Goal: Entertainment & Leisure: Consume media (video, audio)

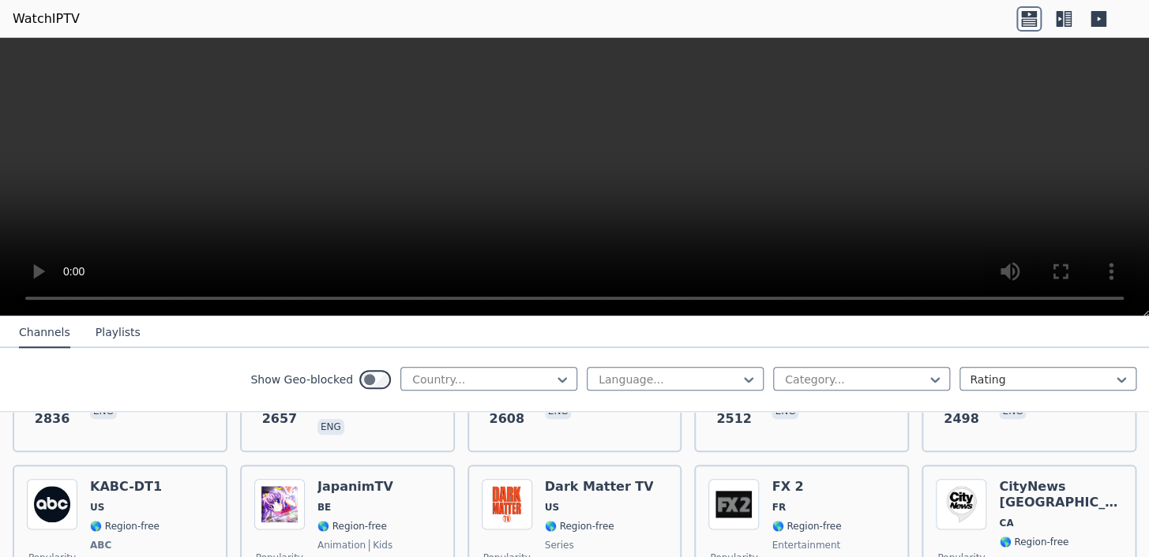
scroll to position [669, 0]
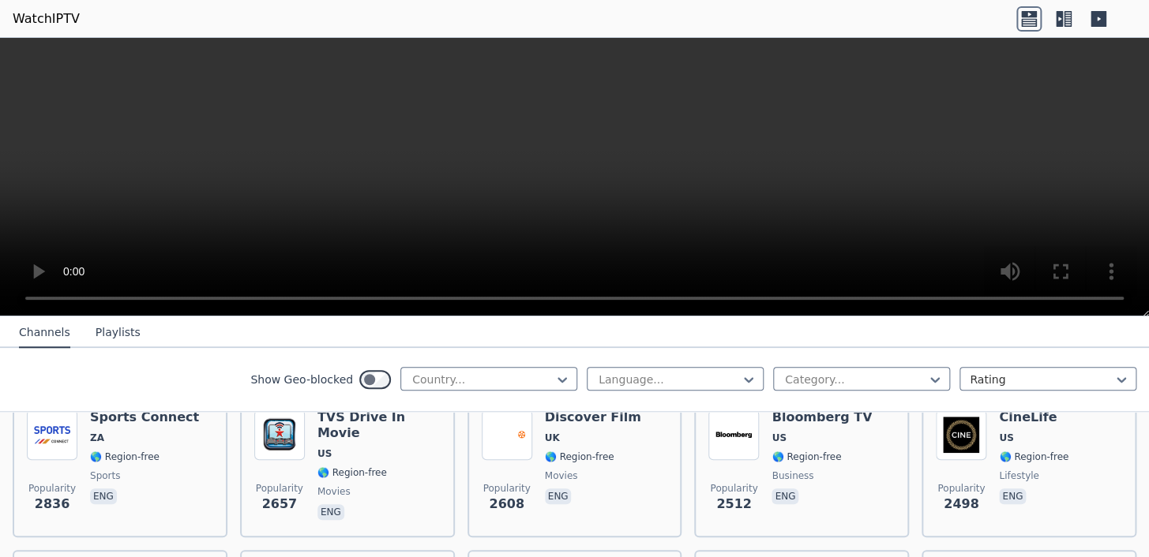
click at [636, 327] on nav "Channels Playlists" at bounding box center [574, 333] width 1149 height 32
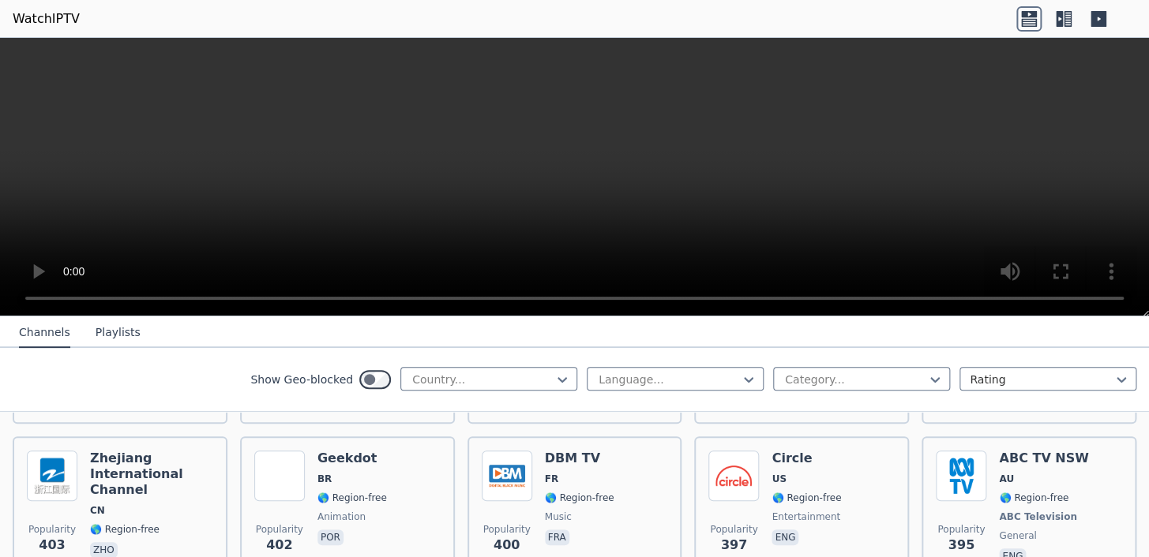
scroll to position [7942, 0]
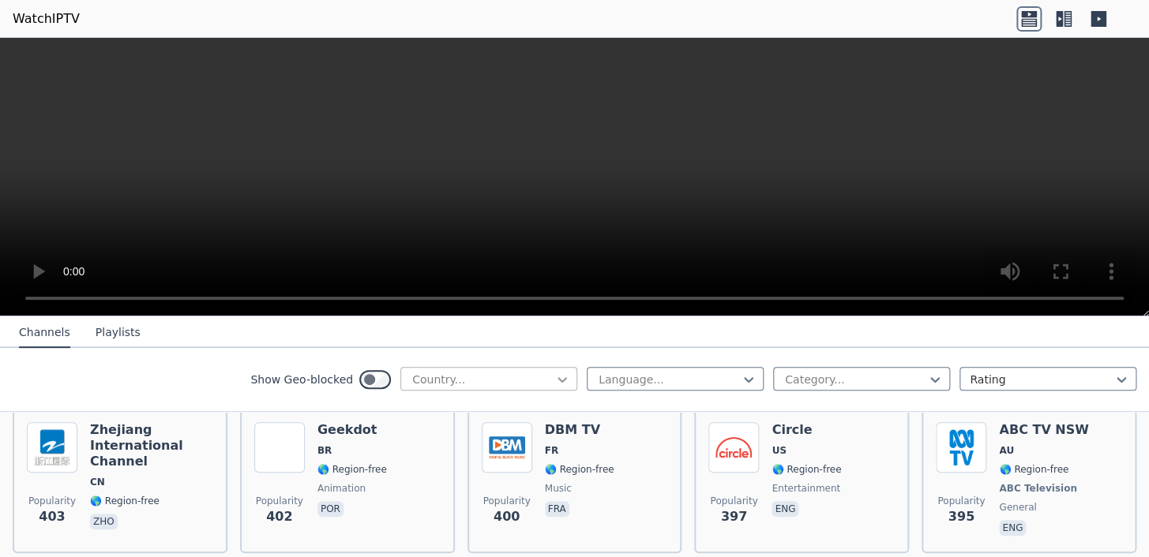
click at [554, 376] on icon at bounding box center [562, 380] width 16 height 16
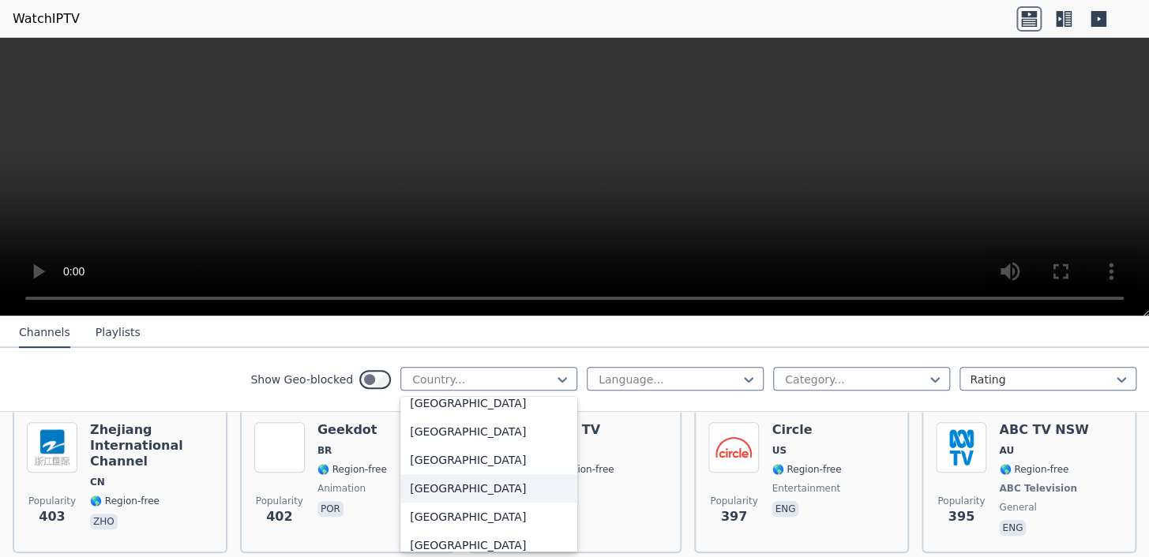
scroll to position [5530, 0]
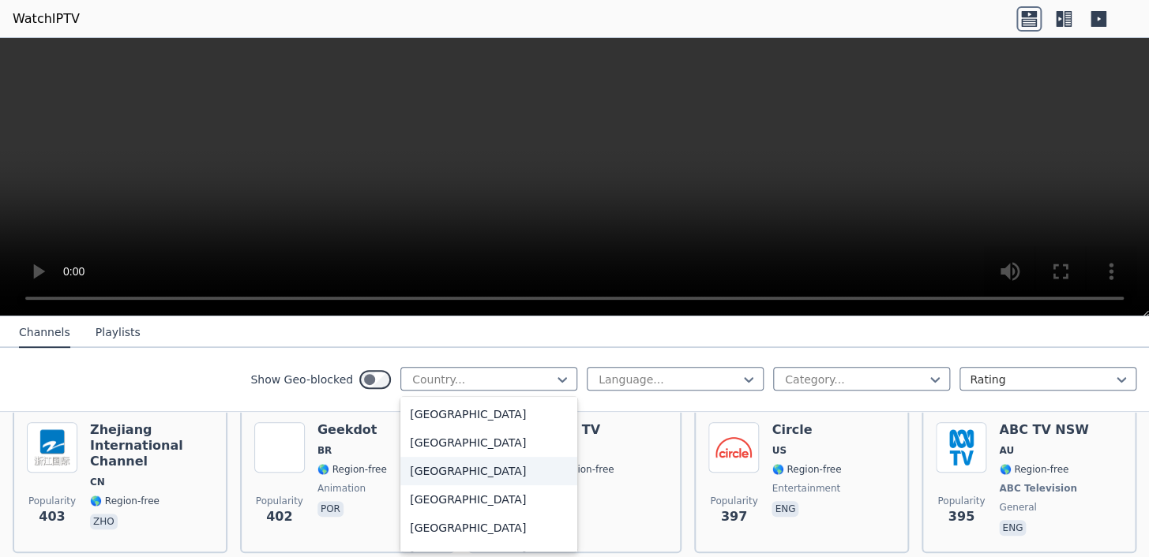
click at [462, 463] on div "[GEOGRAPHIC_DATA]" at bounding box center [488, 471] width 177 height 28
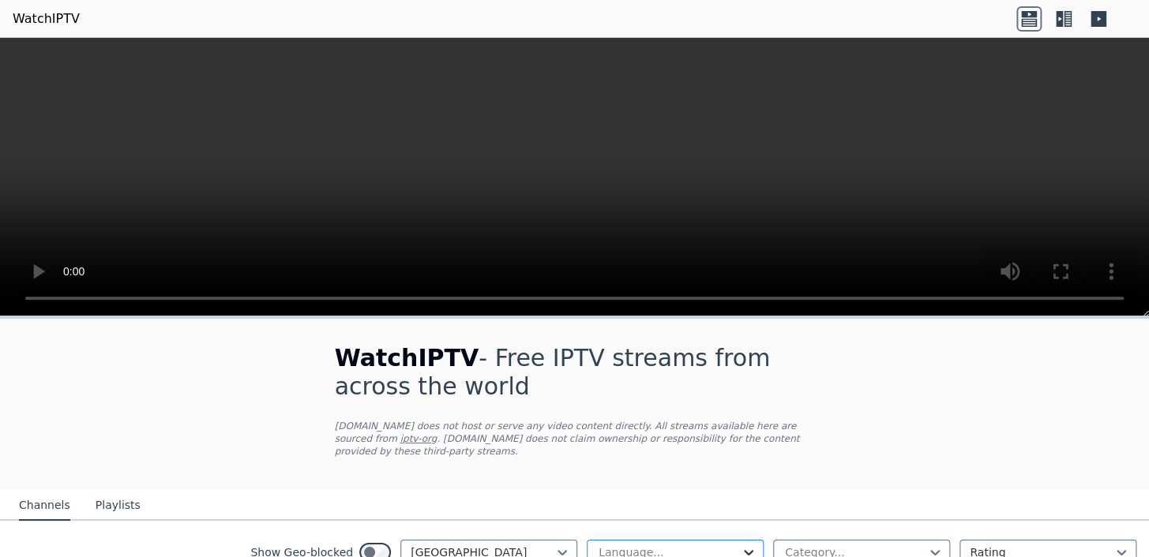
click at [741, 545] on icon at bounding box center [749, 553] width 16 height 16
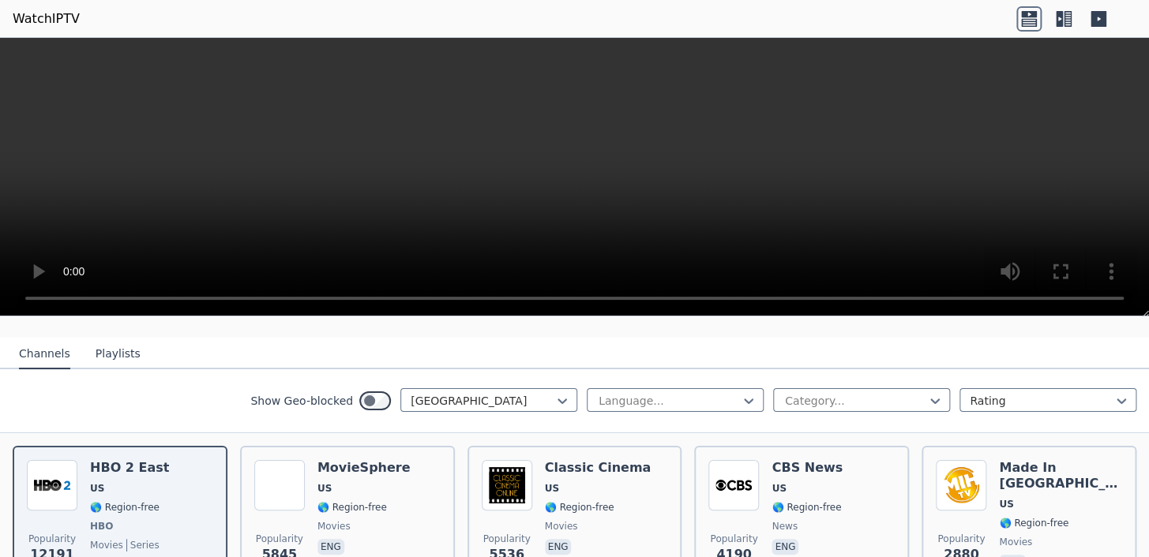
scroll to position [191, 0]
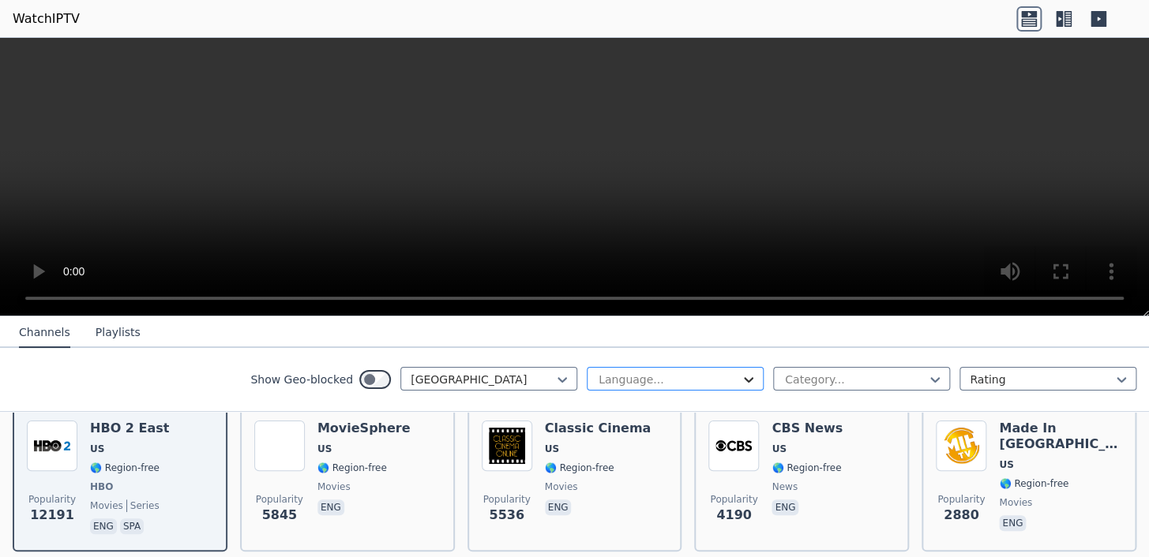
click at [742, 376] on icon at bounding box center [749, 380] width 16 height 16
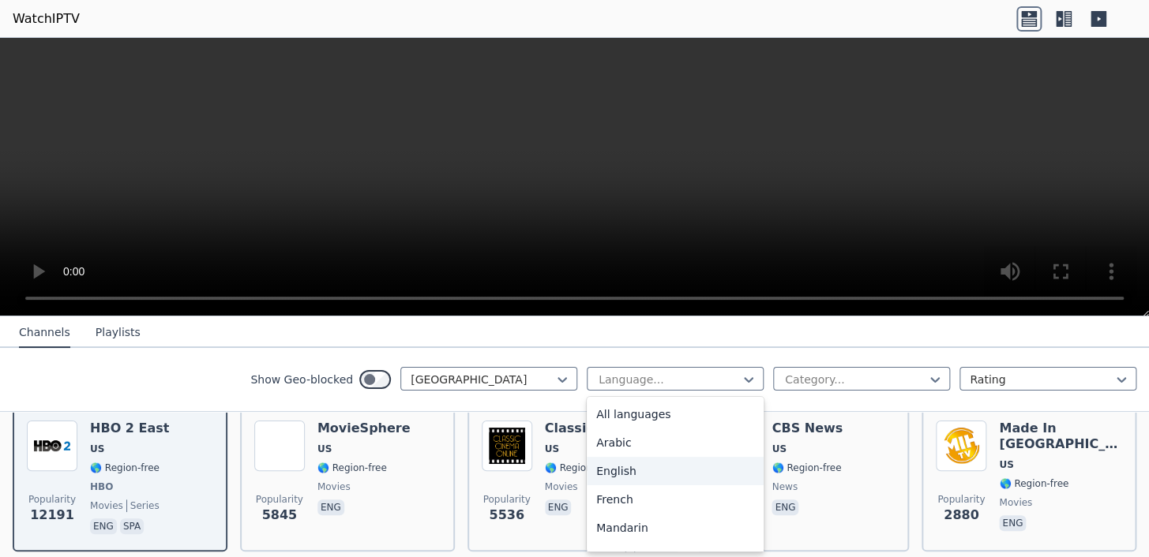
click at [632, 471] on div "English" at bounding box center [675, 471] width 177 height 28
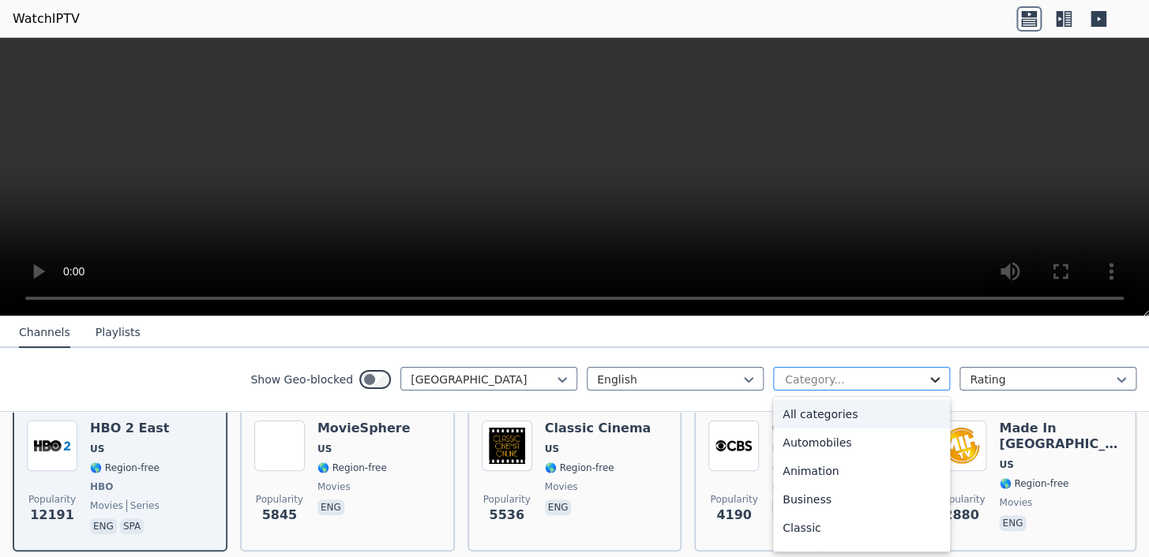
click at [930, 379] on icon at bounding box center [934, 380] width 9 height 6
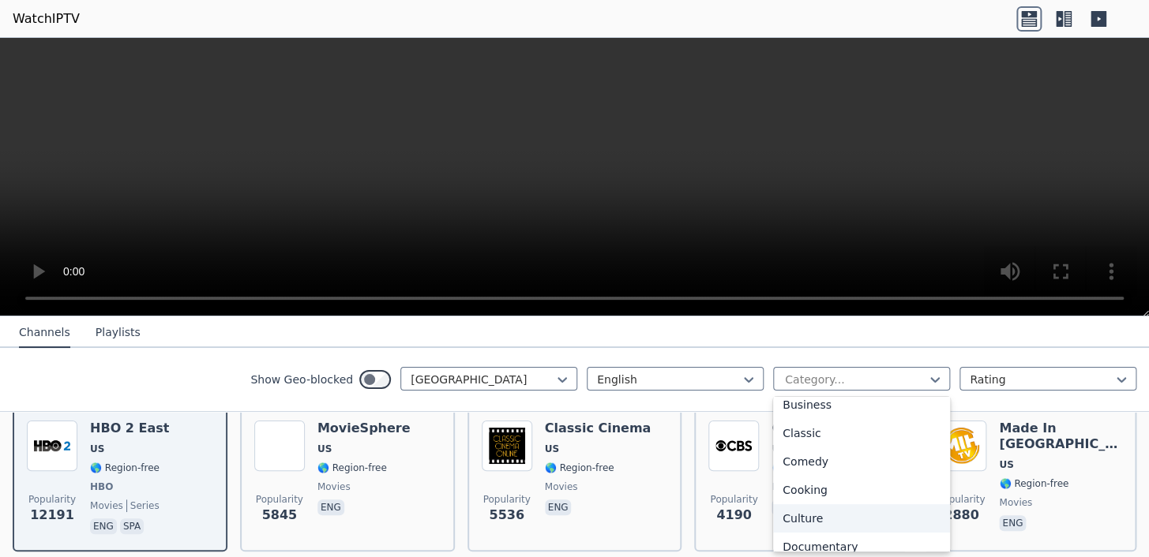
scroll to position [191, 0]
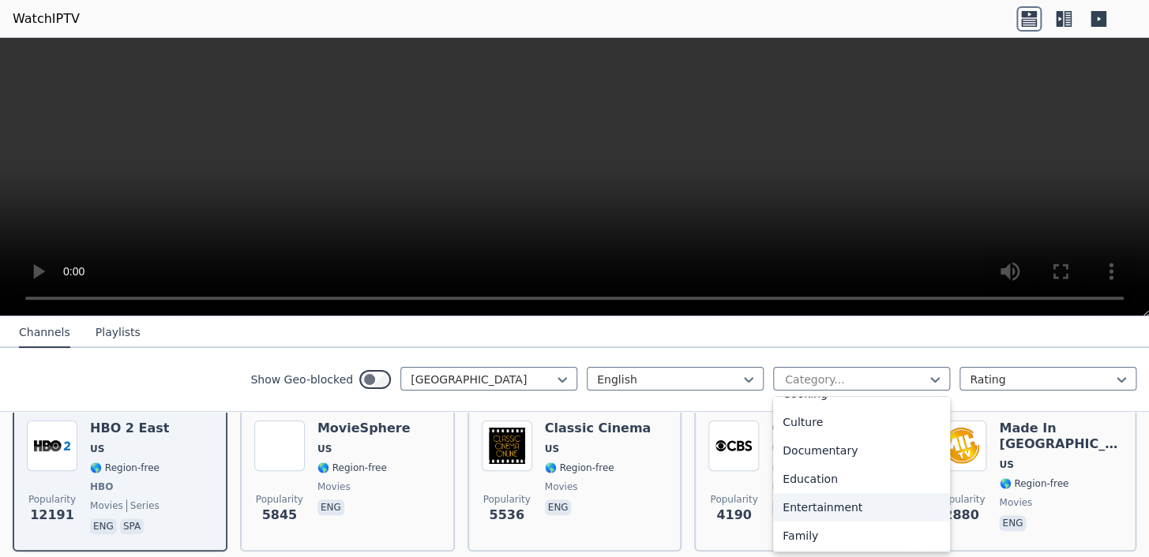
click at [815, 503] on div "Entertainment" at bounding box center [861, 507] width 177 height 28
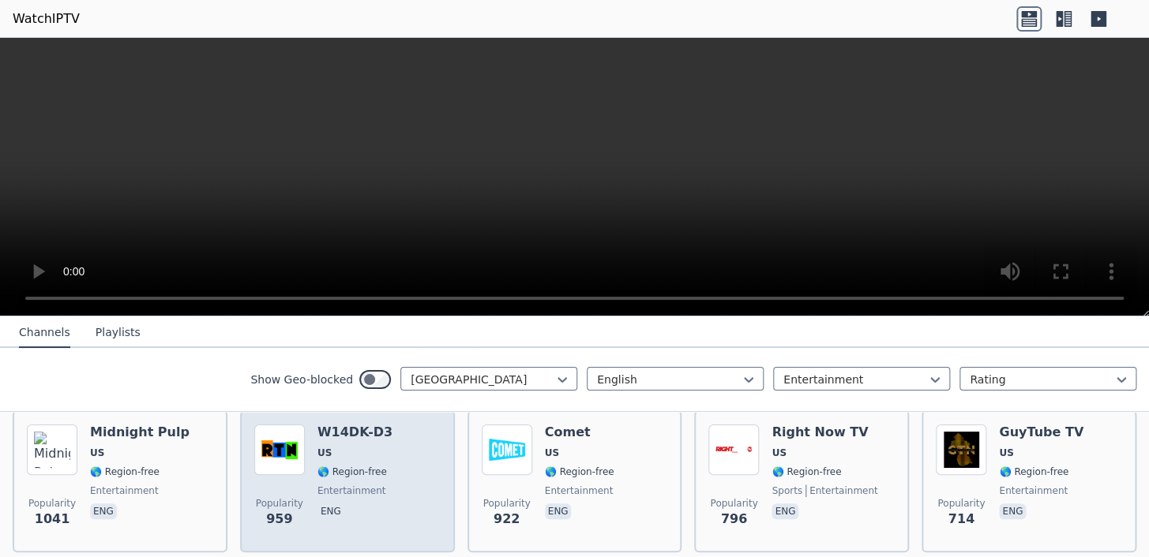
scroll to position [191, 0]
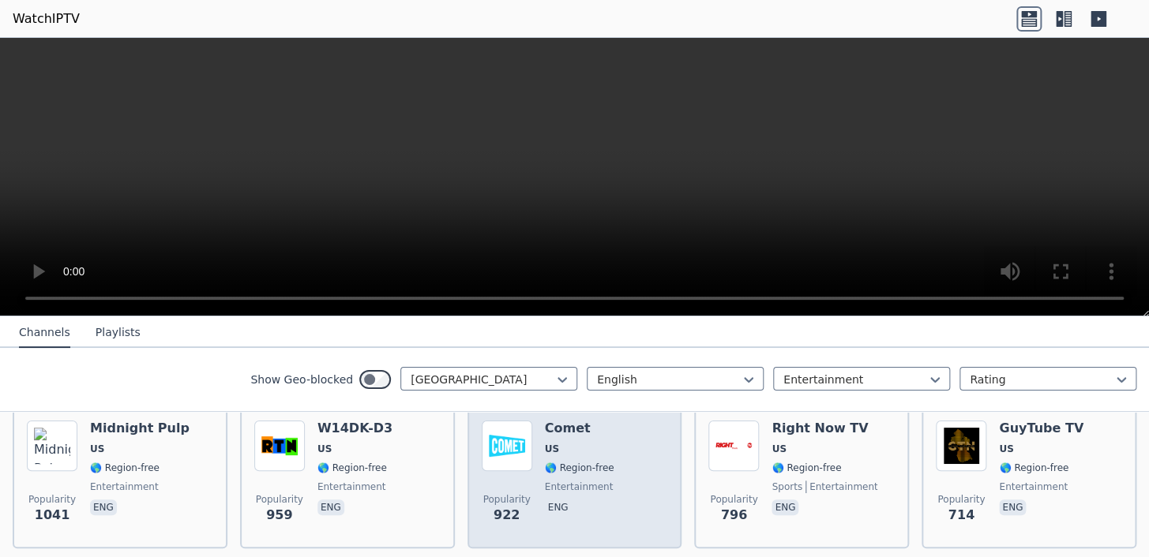
click at [520, 465] on div "Popularity 922" at bounding box center [507, 478] width 51 height 114
click at [586, 500] on span "eng" at bounding box center [579, 509] width 69 height 19
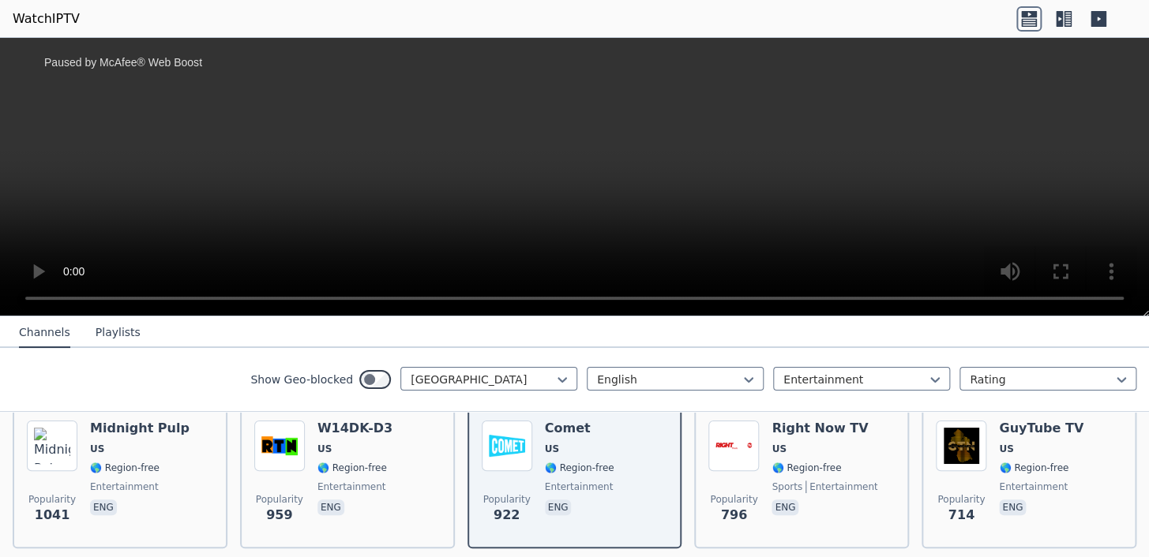
click at [22, 49] on div "Paused by McAfee® Web Boost" at bounding box center [118, 63] width 221 height 34
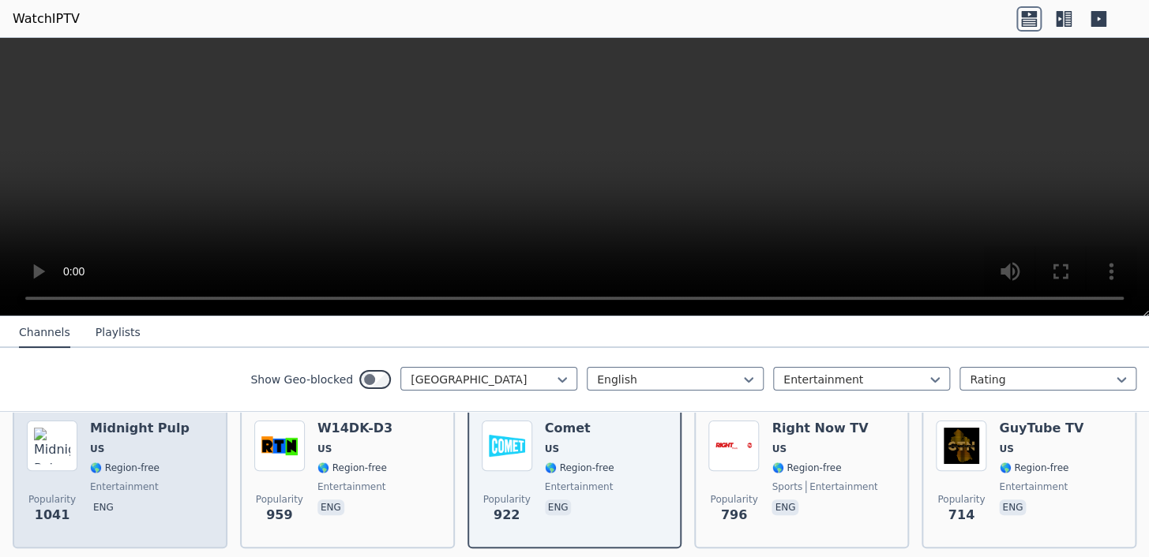
click at [156, 463] on div "Midnight Pulp US 🌎 Region-free entertainment eng" at bounding box center [139, 478] width 99 height 114
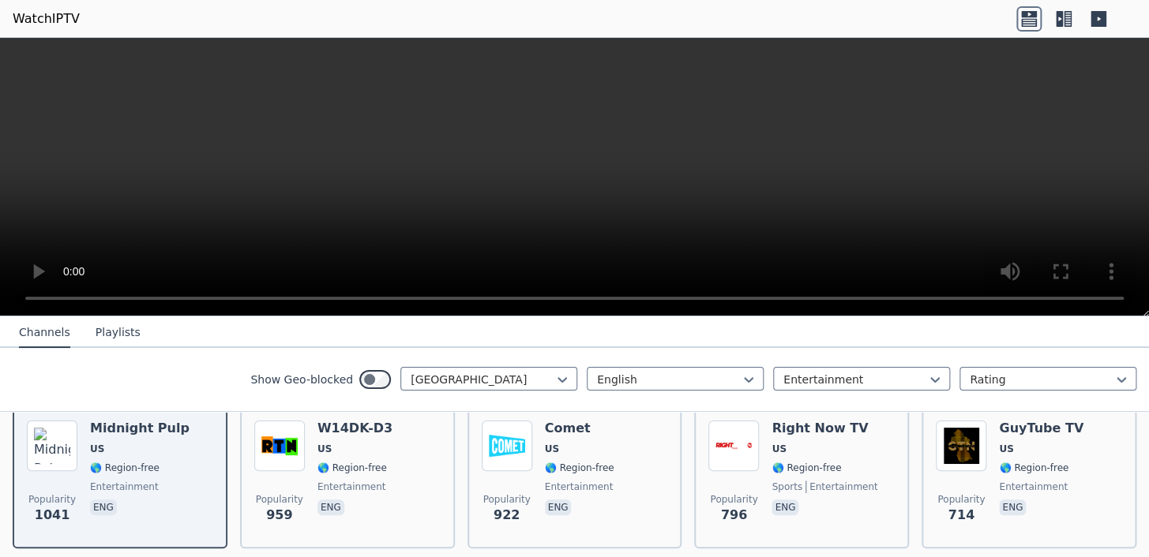
click at [694, 237] on video at bounding box center [574, 177] width 1149 height 279
click at [98, 329] on button "Playlists" at bounding box center [118, 333] width 45 height 30
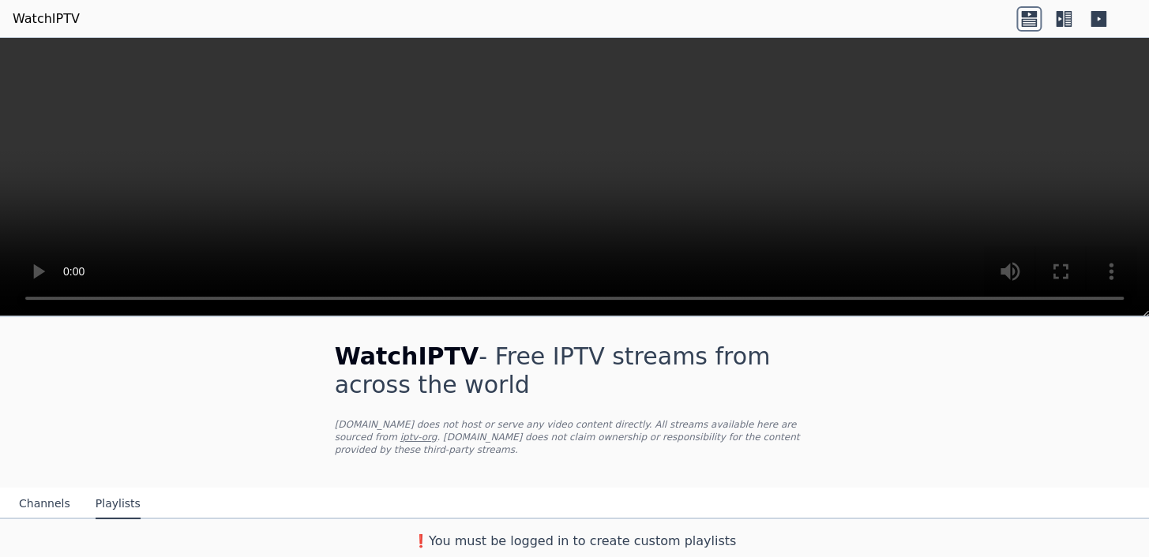
scroll to position [0, 0]
